Goal: Task Accomplishment & Management: Manage account settings

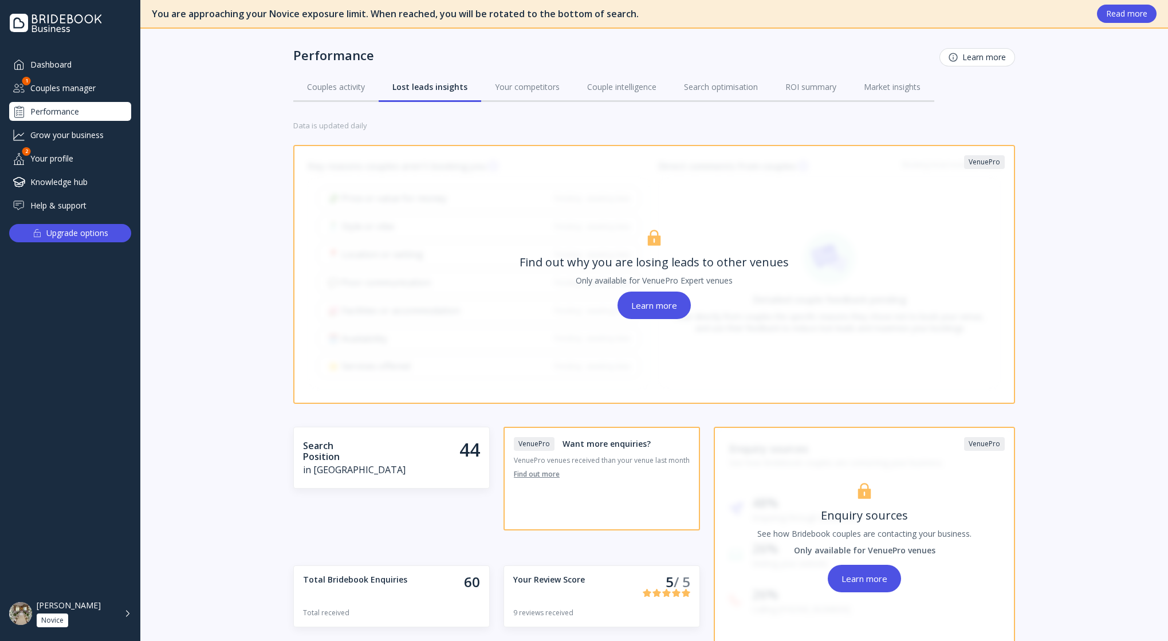
click at [63, 87] on div "Couples manager" at bounding box center [70, 87] width 122 height 19
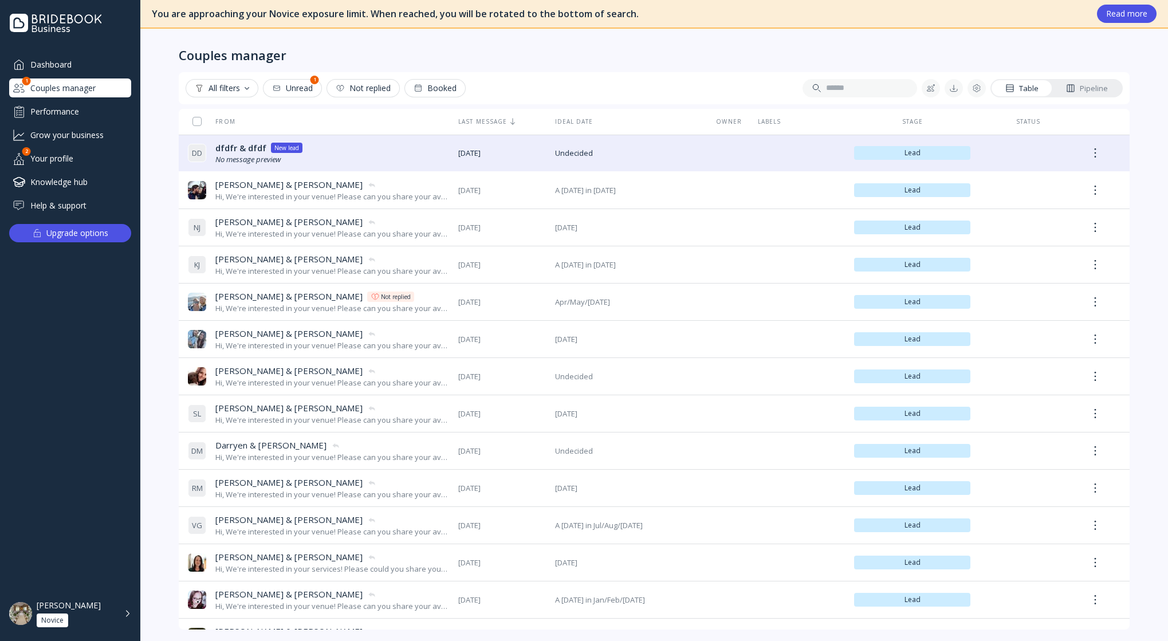
click at [249, 91] on div "All filters" at bounding box center [222, 88] width 54 height 9
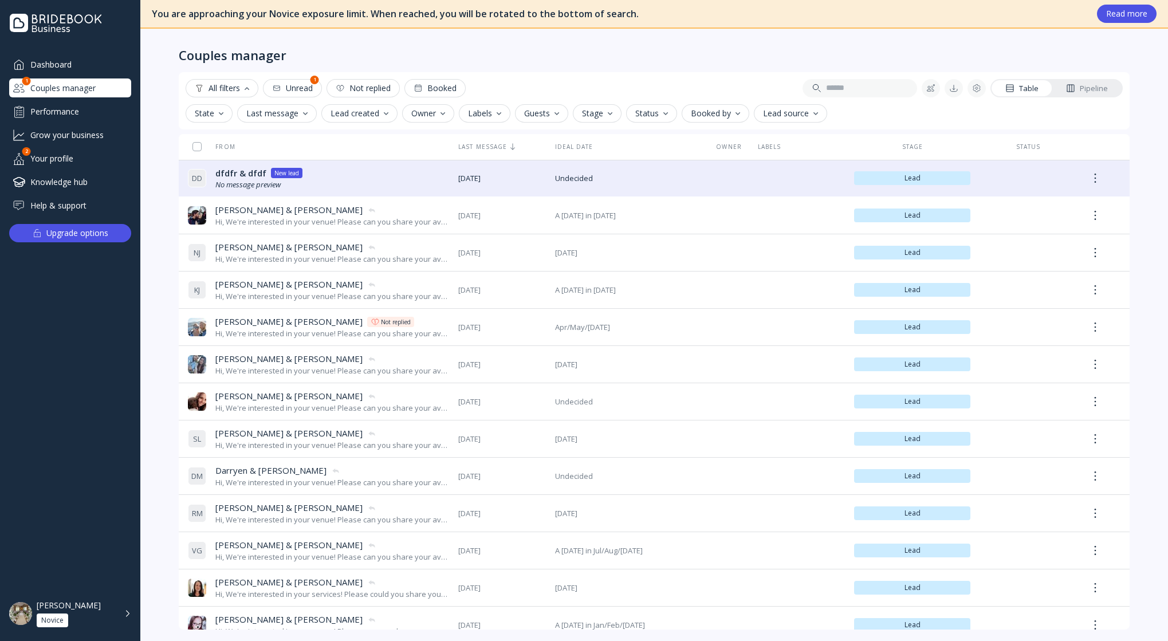
click at [595, 112] on div "Stage" at bounding box center [597, 113] width 30 height 9
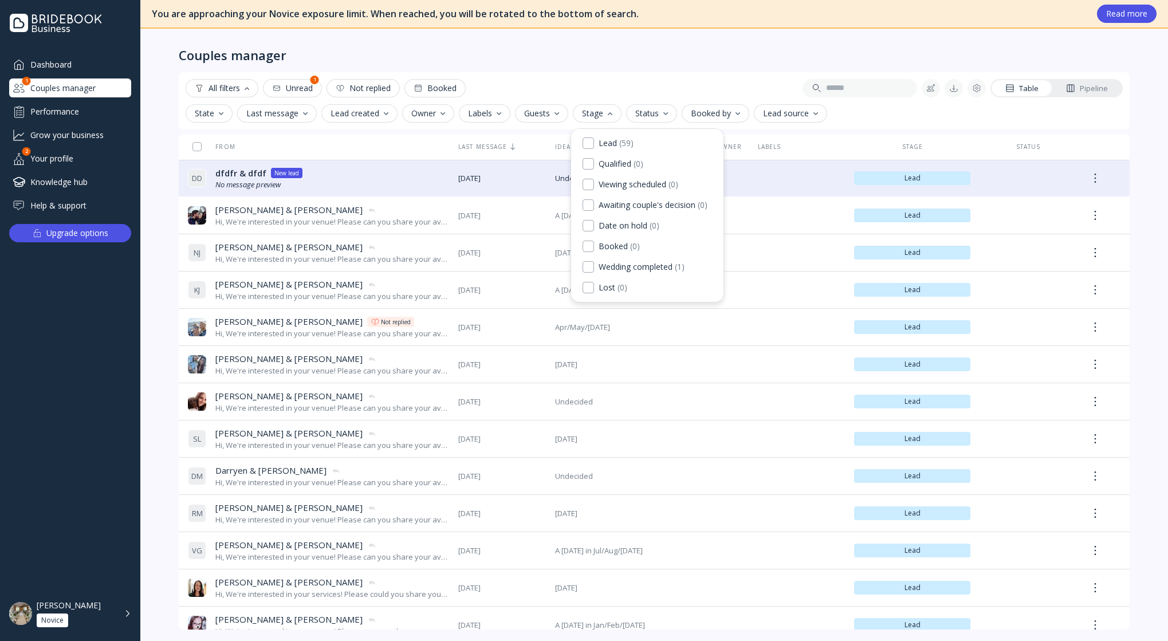
click at [727, 114] on div "Booked by" at bounding box center [715, 113] width 49 height 9
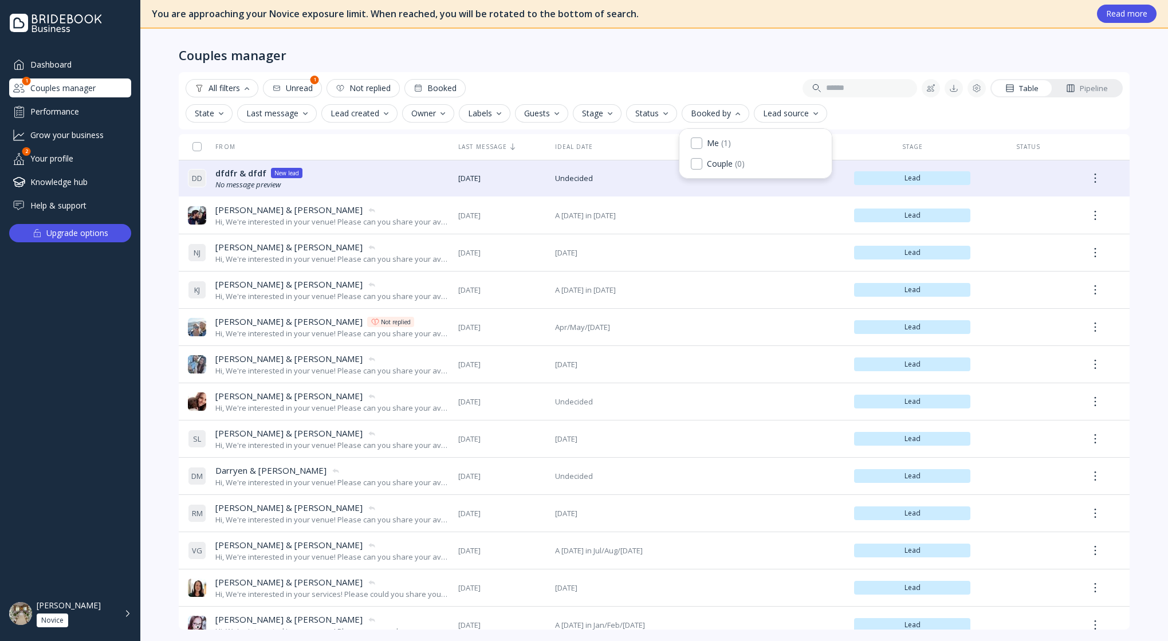
click at [660, 115] on div "Status" at bounding box center [651, 113] width 33 height 9
click at [589, 111] on div "Stage" at bounding box center [597, 113] width 30 height 9
click at [657, 112] on div "Status" at bounding box center [651, 113] width 33 height 9
click at [714, 109] on div "Booked by" at bounding box center [715, 113] width 49 height 9
click at [782, 117] on div "Lead source" at bounding box center [790, 113] width 55 height 9
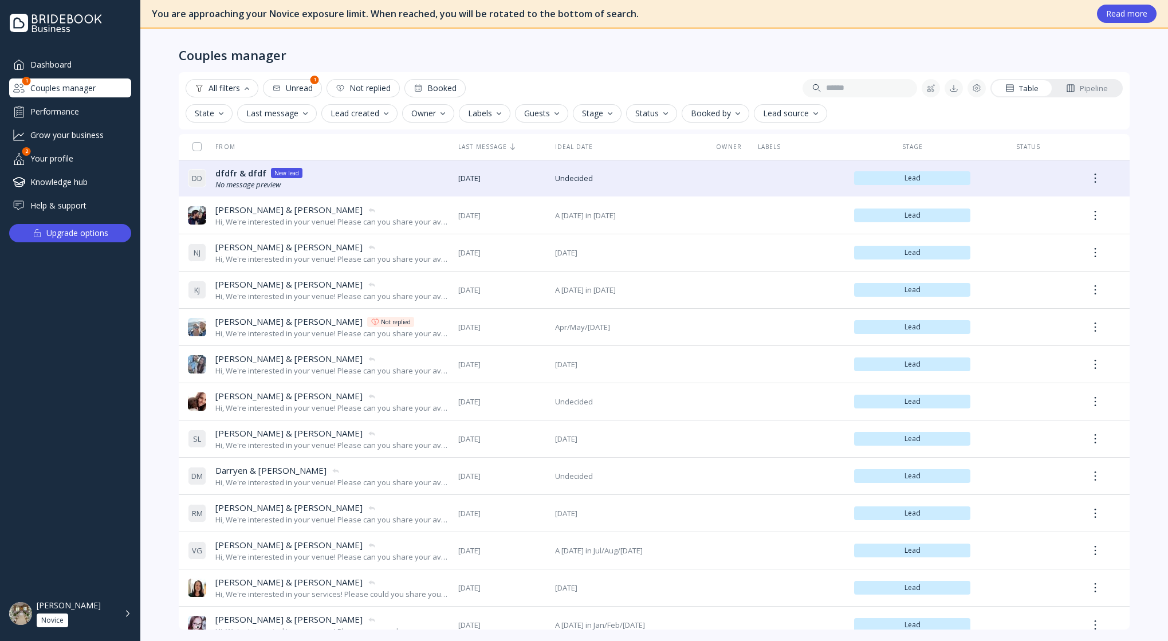
click at [529, 110] on div "Guests" at bounding box center [541, 113] width 35 height 9
click at [473, 111] on div "Labels" at bounding box center [484, 113] width 33 height 9
click at [417, 112] on div "Owner" at bounding box center [428, 113] width 34 height 9
click at [341, 112] on div "Lead created" at bounding box center [359, 113] width 58 height 9
click at [292, 116] on div "Last message" at bounding box center [276, 113] width 61 height 9
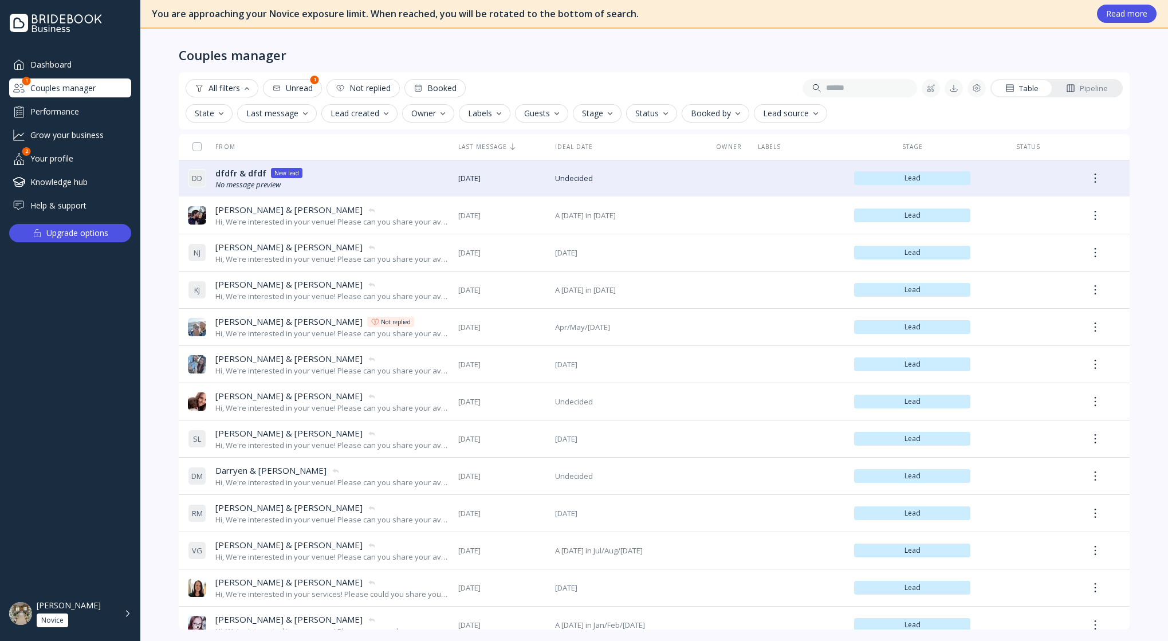
click at [202, 116] on div "State" at bounding box center [209, 113] width 29 height 9
click at [639, 115] on div "Status" at bounding box center [651, 113] width 33 height 9
click at [611, 116] on button "Stage" at bounding box center [597, 113] width 49 height 18
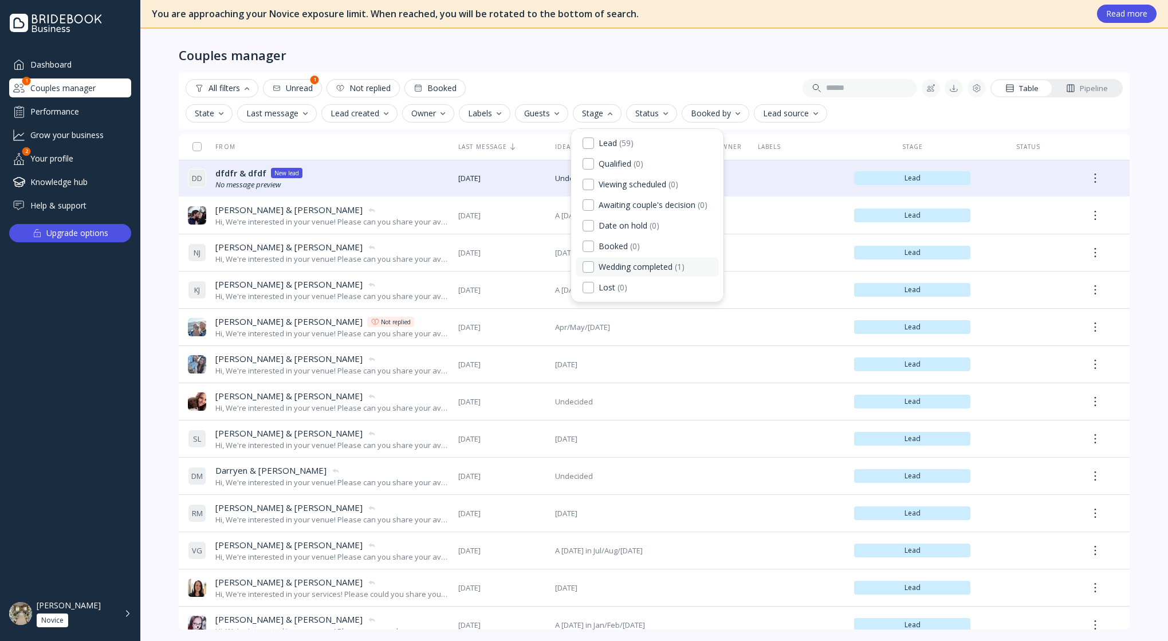
click at [640, 269] on div "Wedding completed" at bounding box center [636, 267] width 74 height 10
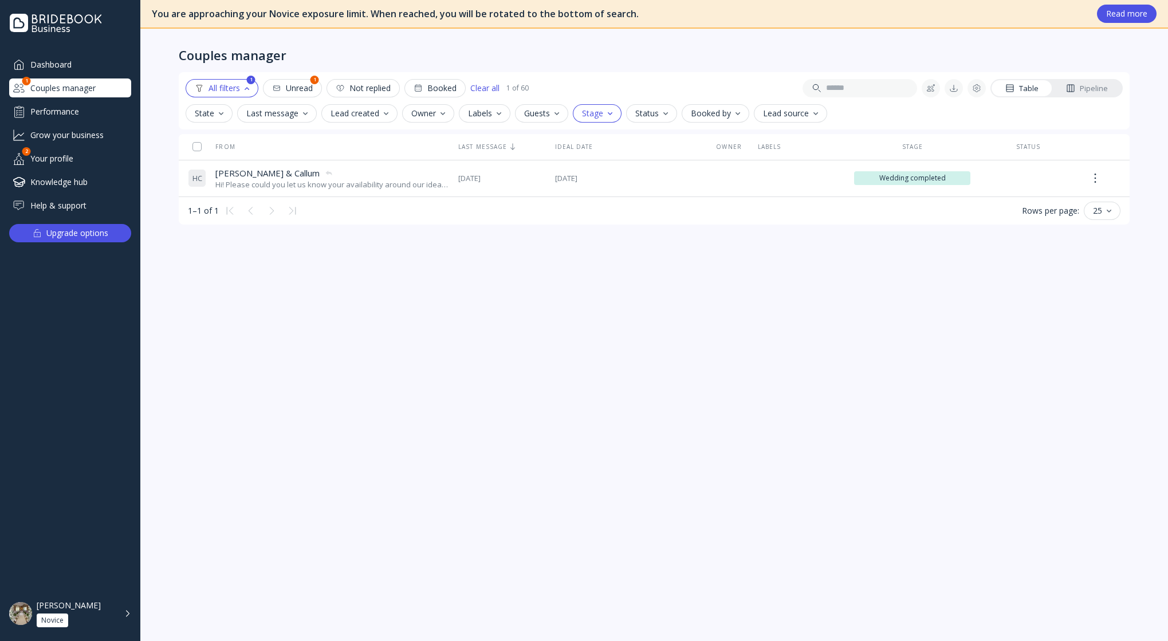
click at [642, 117] on div "Status" at bounding box center [651, 113] width 33 height 9
click at [653, 138] on div "Contacted" at bounding box center [670, 143] width 38 height 10
click at [606, 118] on button "Stage" at bounding box center [597, 113] width 49 height 18
click at [607, 140] on div "Lead" at bounding box center [608, 143] width 18 height 10
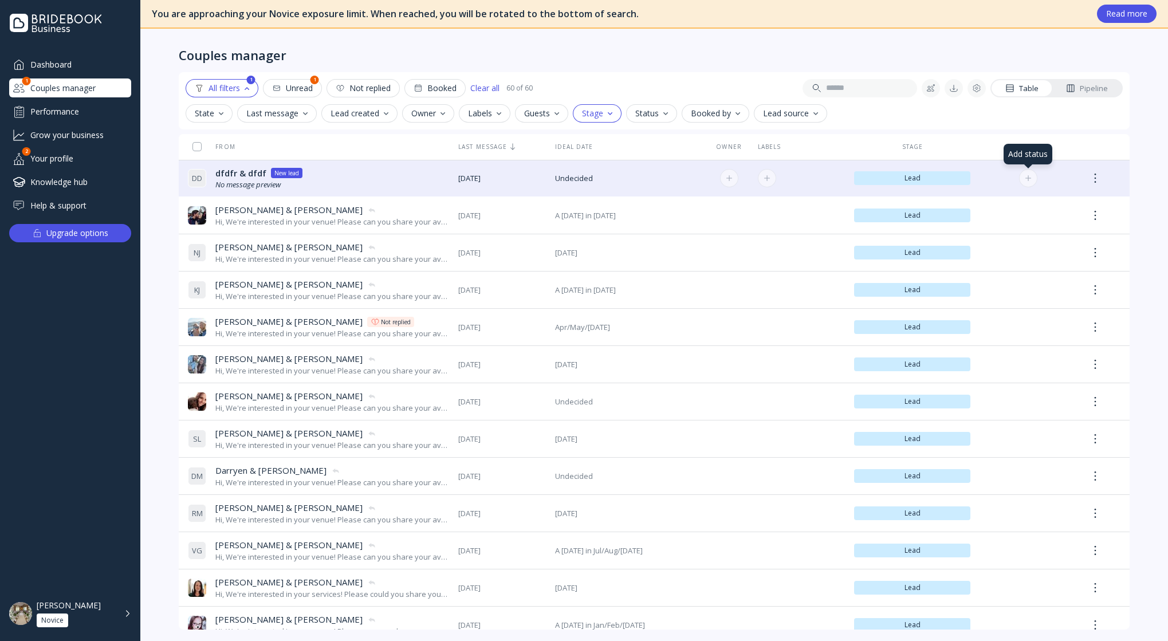
click at [1026, 178] on div at bounding box center [1028, 178] width 6 height 6
click at [612, 112] on button "Stage" at bounding box center [597, 113] width 49 height 18
click at [56, 64] on div "Dashboard" at bounding box center [70, 64] width 122 height 19
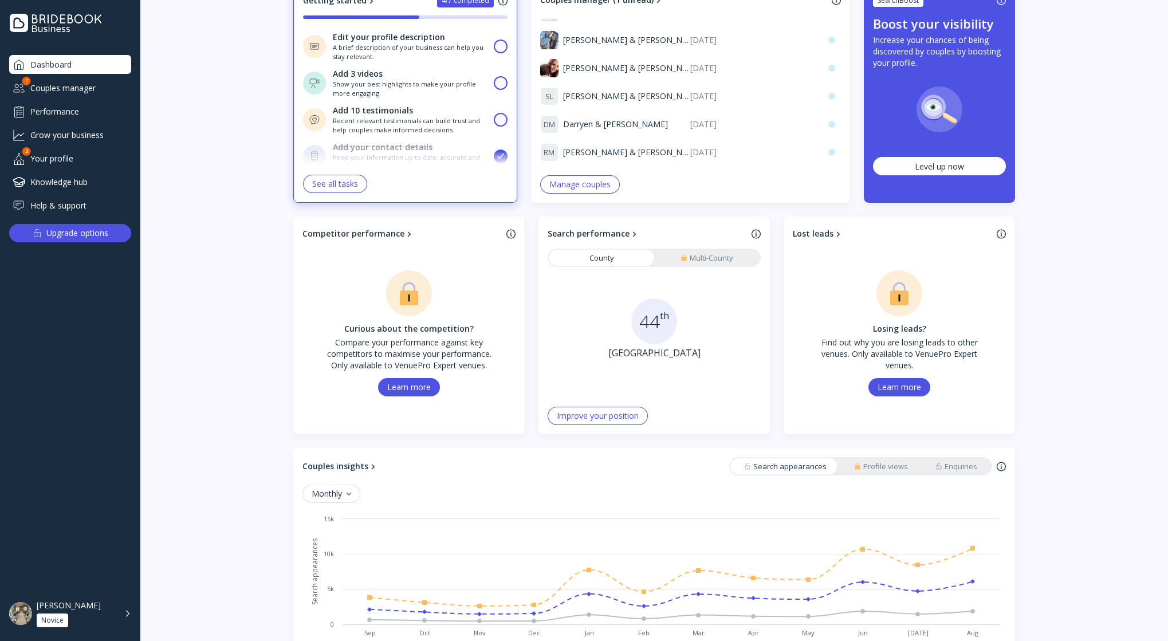
scroll to position [280, 0]
